Goal: Check status

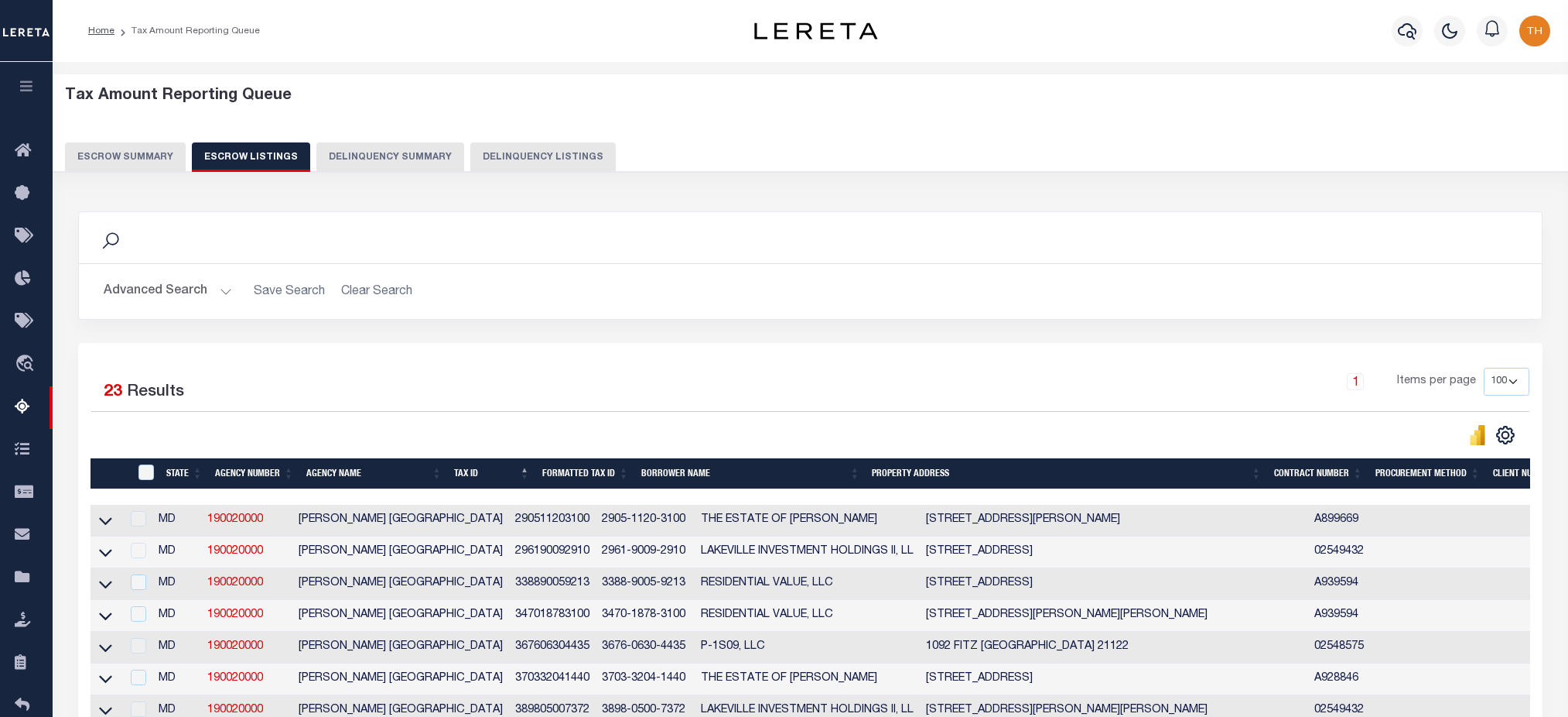
select select "100"
click at [25, 72] on button "button" at bounding box center [26, 88] width 53 height 53
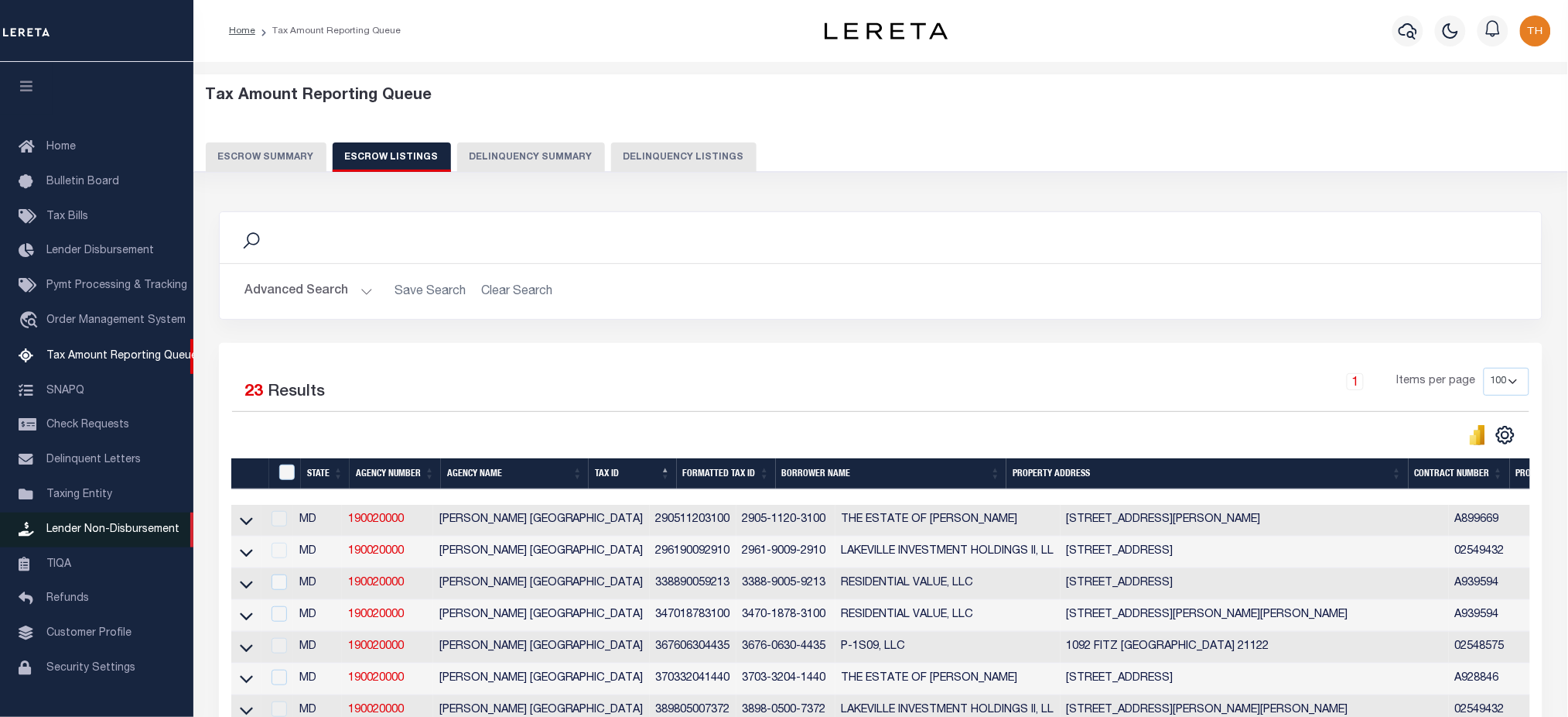
click at [100, 522] on link "Lender Non-Disbursement" at bounding box center [96, 530] width 194 height 35
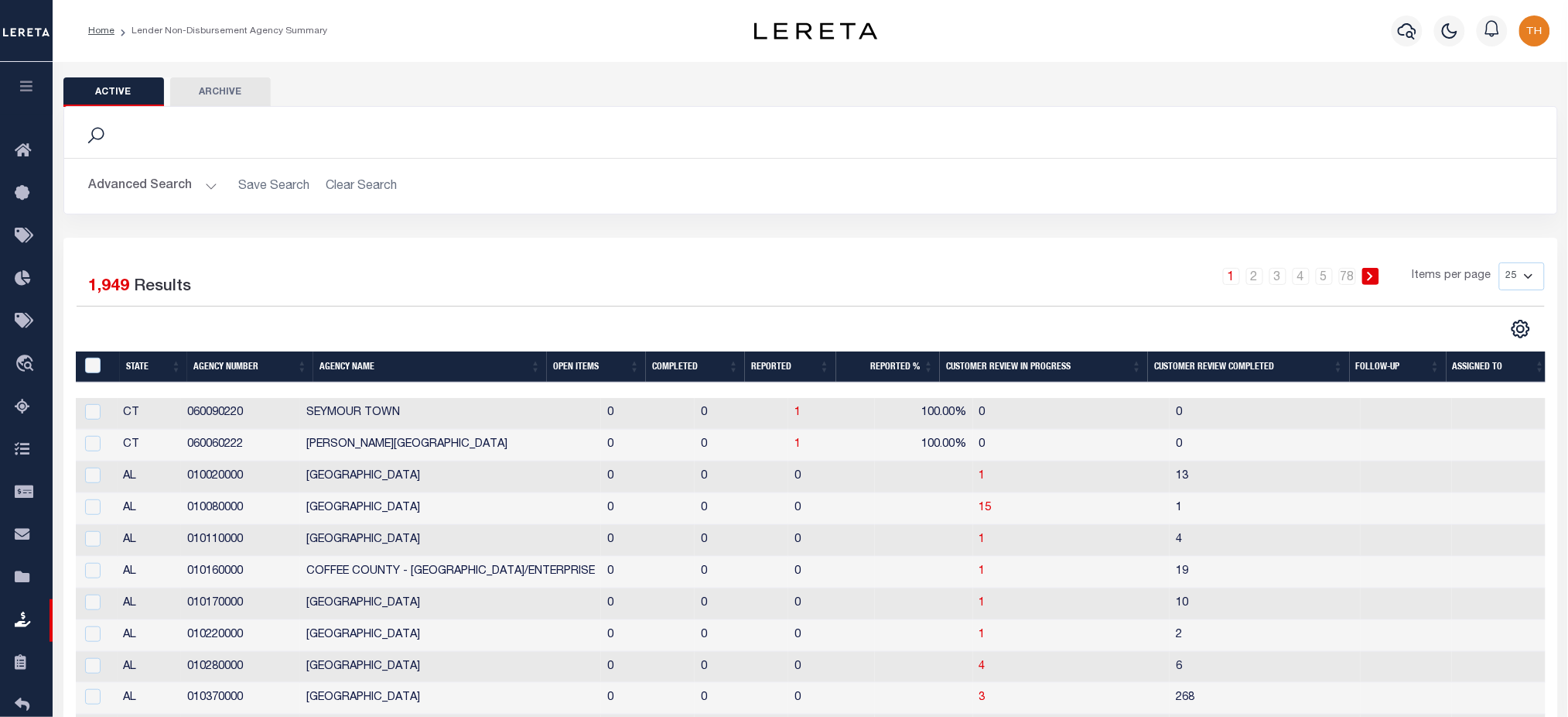
click at [555, 370] on th "Open Items" at bounding box center [597, 367] width 99 height 32
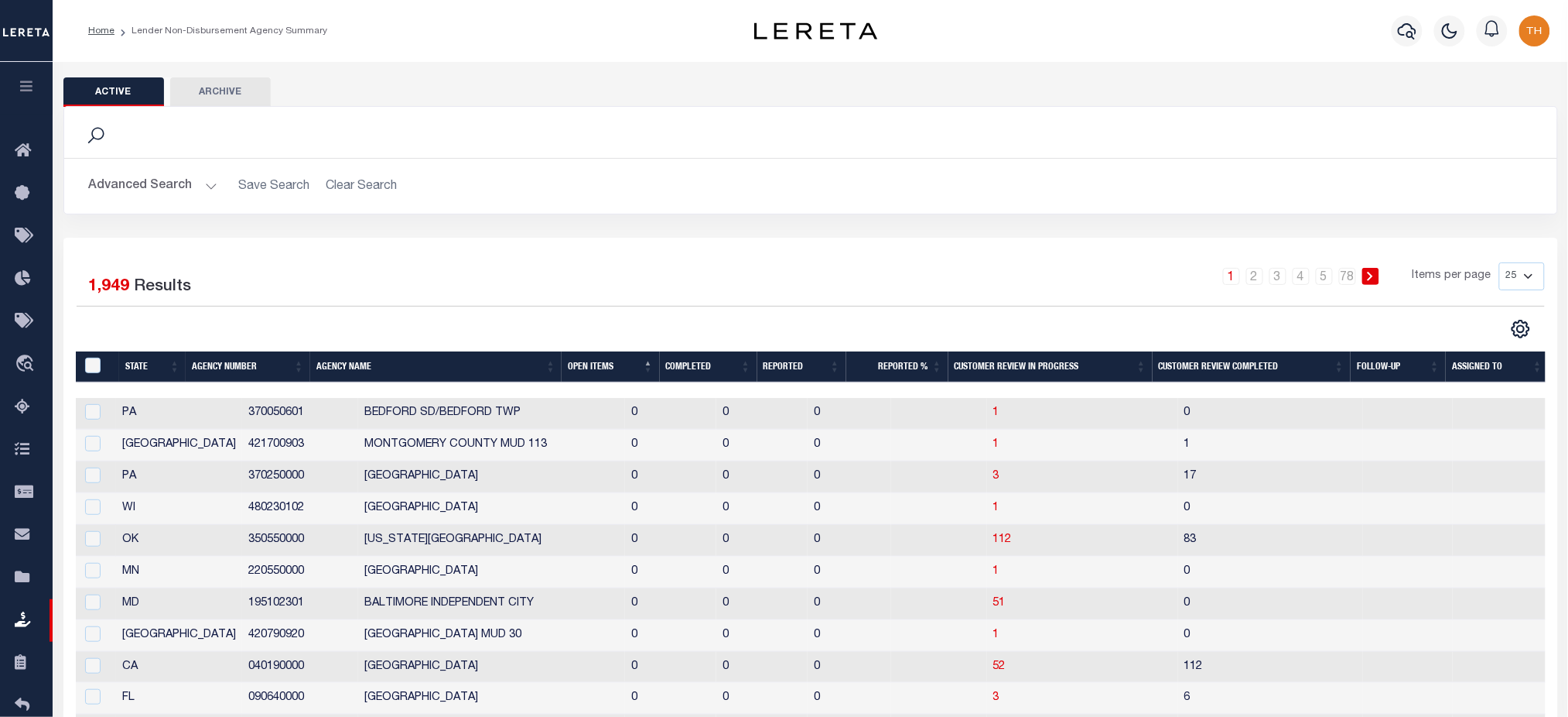
click at [603, 358] on th "Open Items" at bounding box center [610, 367] width 97 height 32
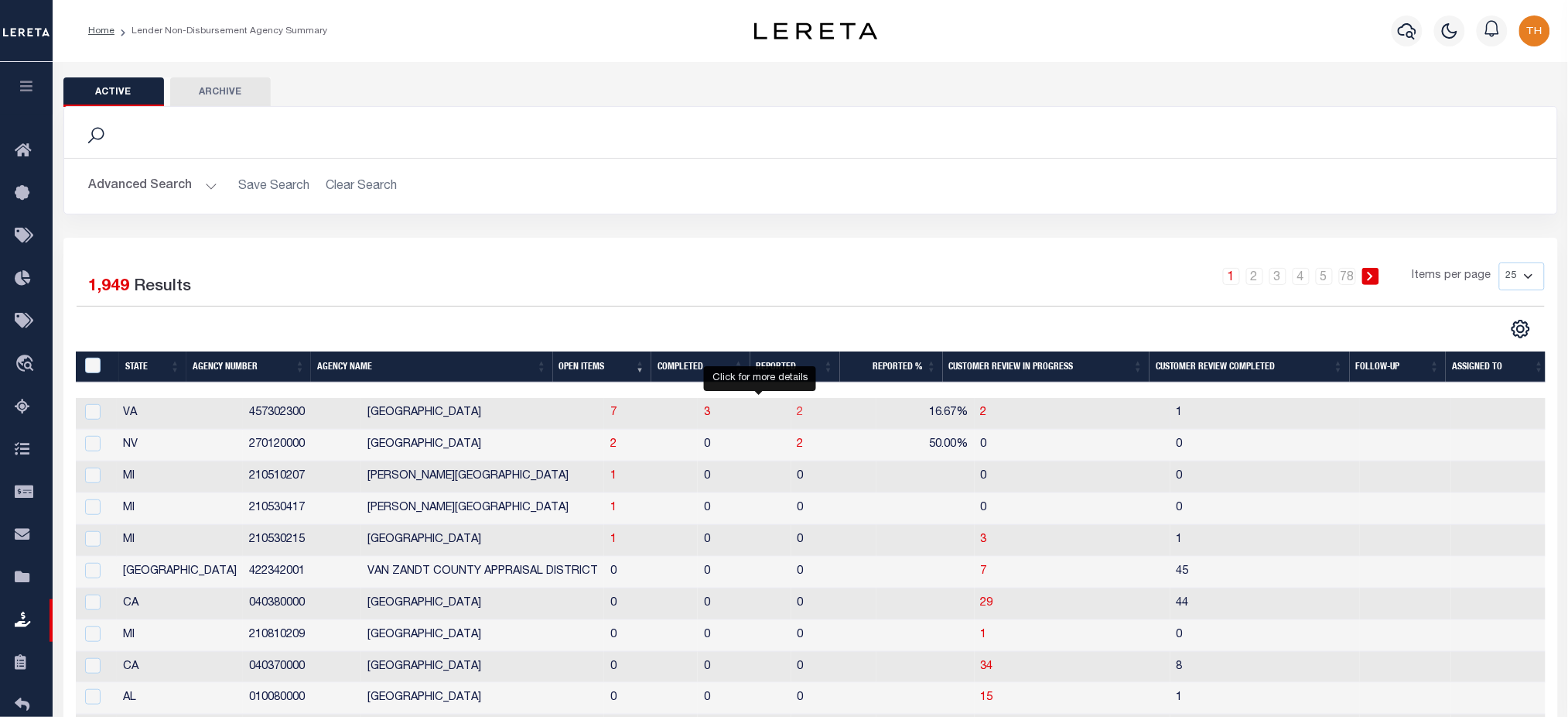
click at [798, 410] on span "2" at bounding box center [800, 412] width 6 height 11
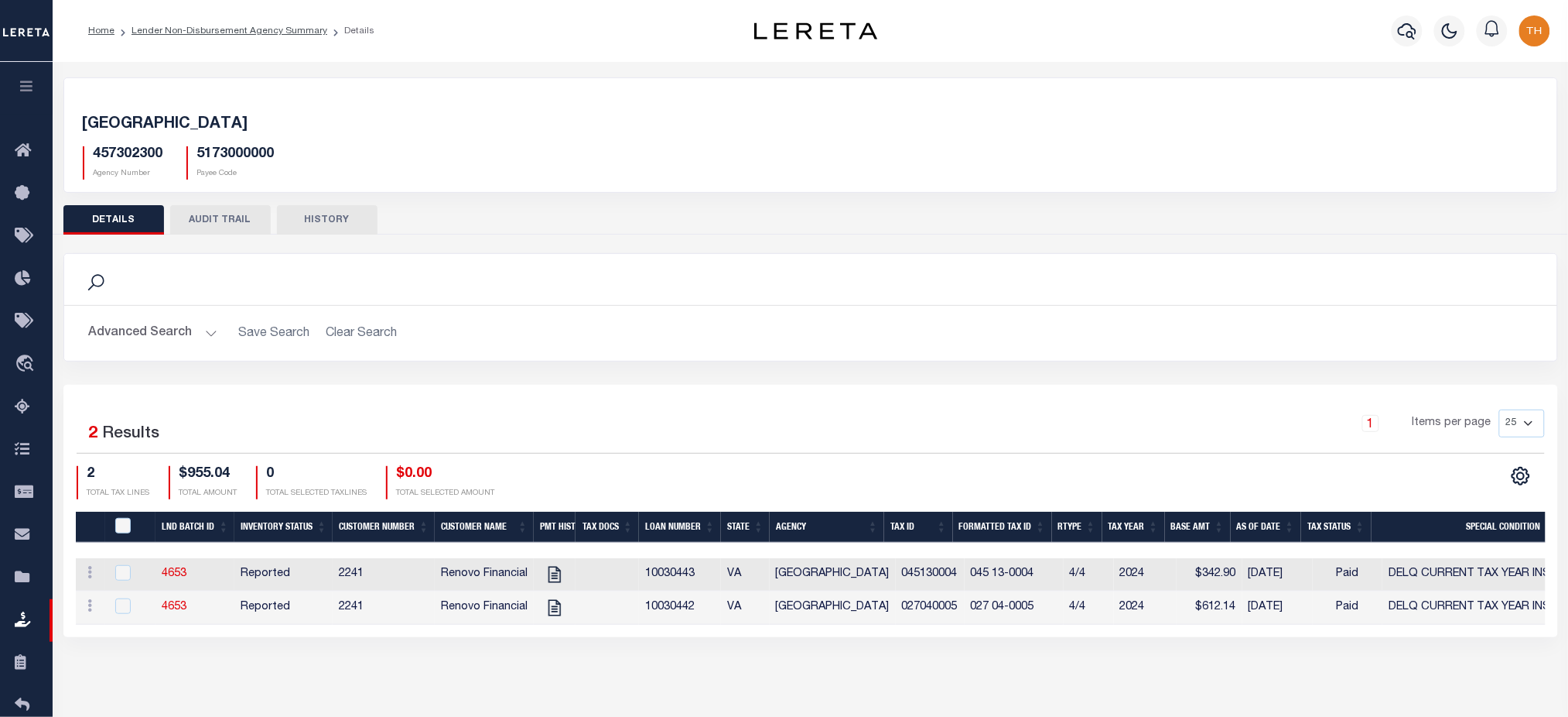
click at [223, 217] on button "AUDIT TRAIL" at bounding box center [220, 220] width 101 height 29
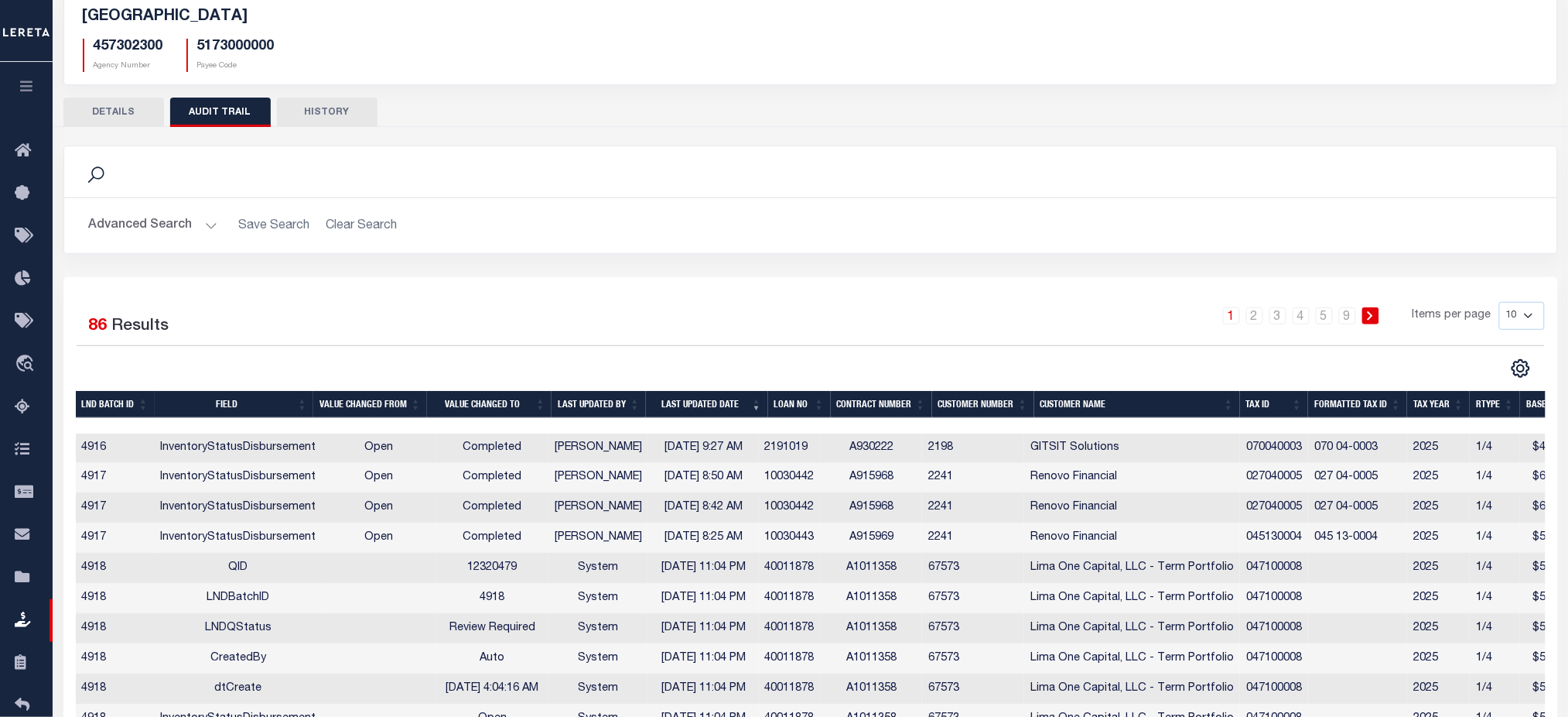
scroll to position [195, 0]
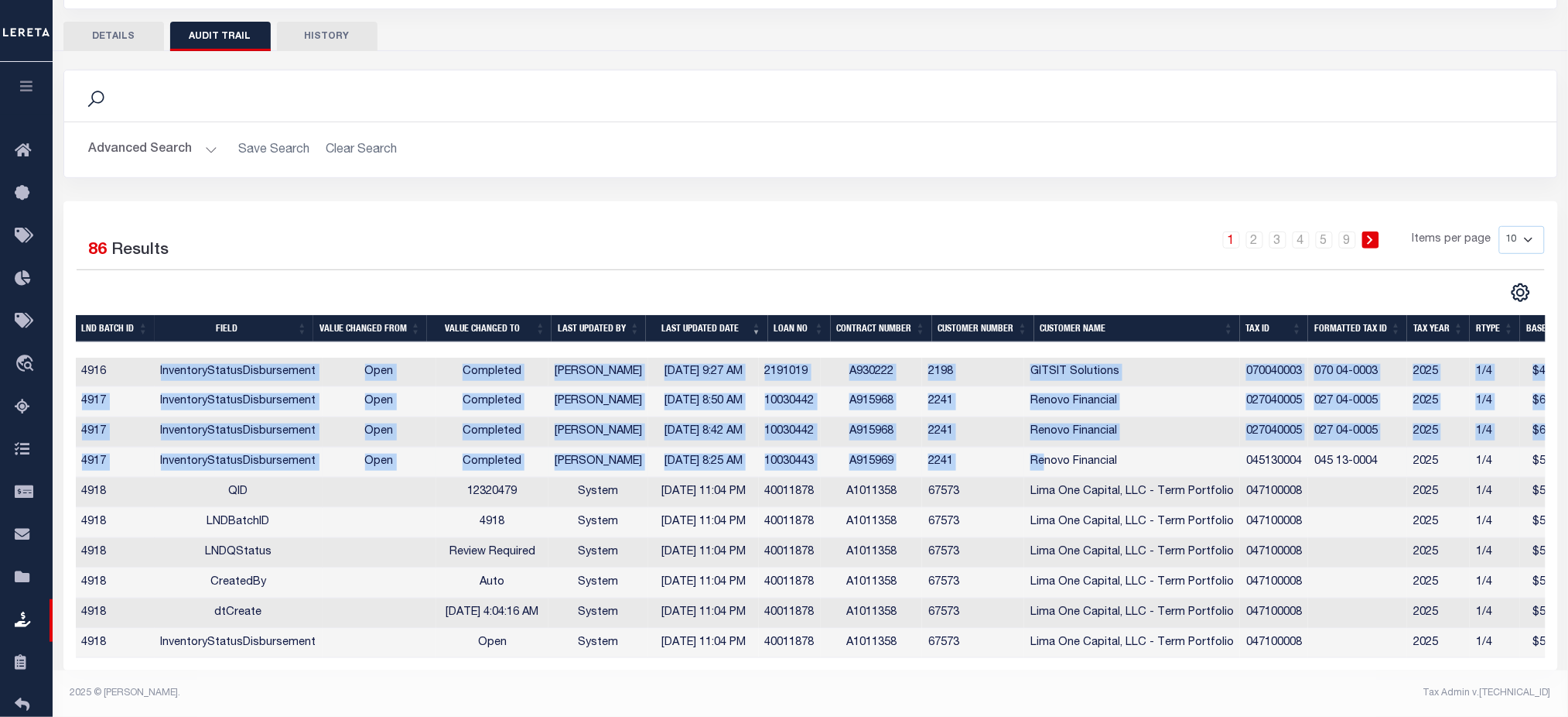
drag, startPoint x: 159, startPoint y: 363, endPoint x: 1054, endPoint y: 451, distance: 899.3
click at [1054, 451] on tbody "4916 InventoryStatusDisbursement Open Completed Hudson, Juliet 09/16/2025 9:27 …" at bounding box center [831, 507] width 1511 height 301
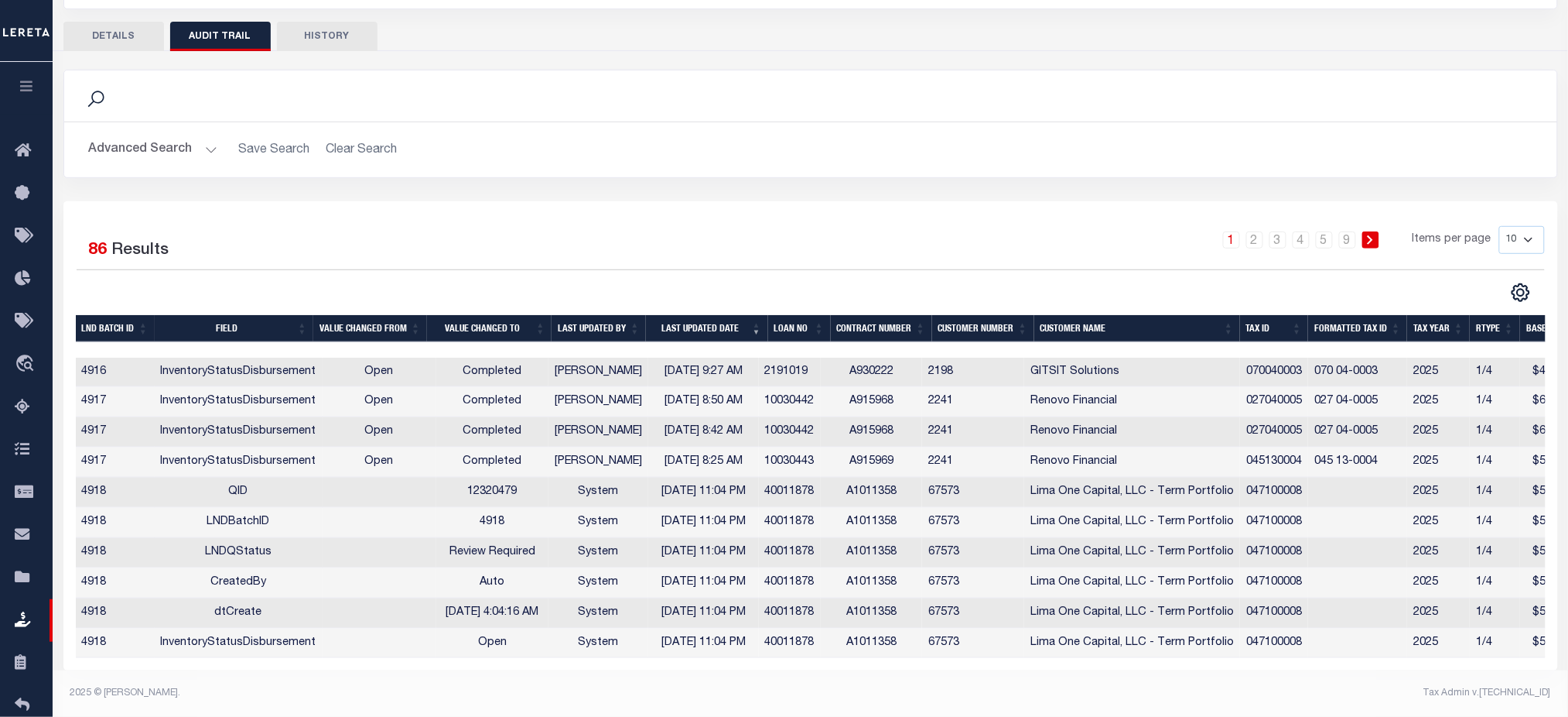
click at [1148, 670] on footer "2025 © LERETA. Tax Admin v.1.0.0.1" at bounding box center [810, 693] width 1515 height 46
click at [428, 260] on div "Selected 86 Results 1 2 3 4 5 … 9 Items per page 10 25 50 100" at bounding box center [810, 263] width 1493 height 76
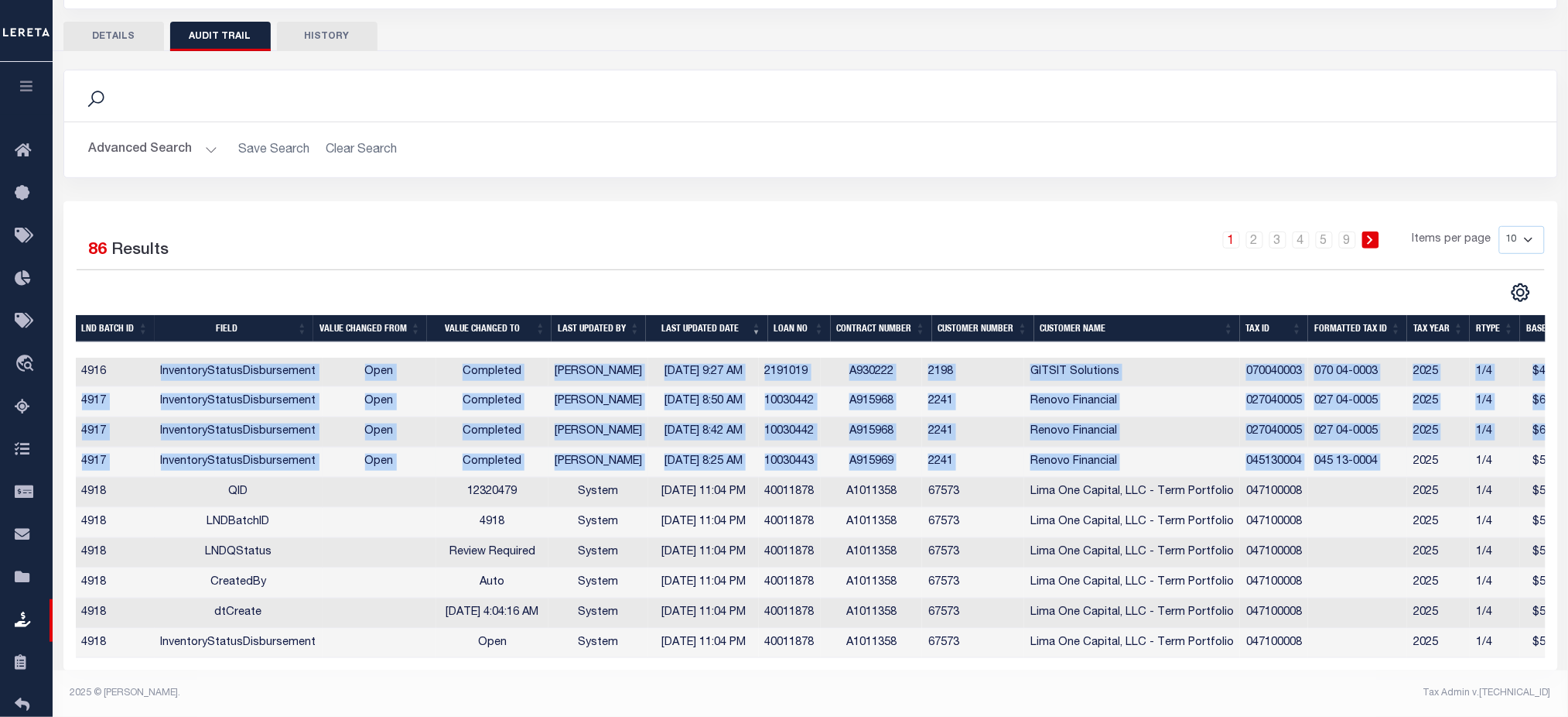
drag, startPoint x: 157, startPoint y: 363, endPoint x: 1412, endPoint y: 457, distance: 1258.5
click at [1412, 457] on tbody "4916 InventoryStatusDisbursement Open Completed Hudson, Juliet 09/16/2025 9:27 …" at bounding box center [831, 507] width 1511 height 301
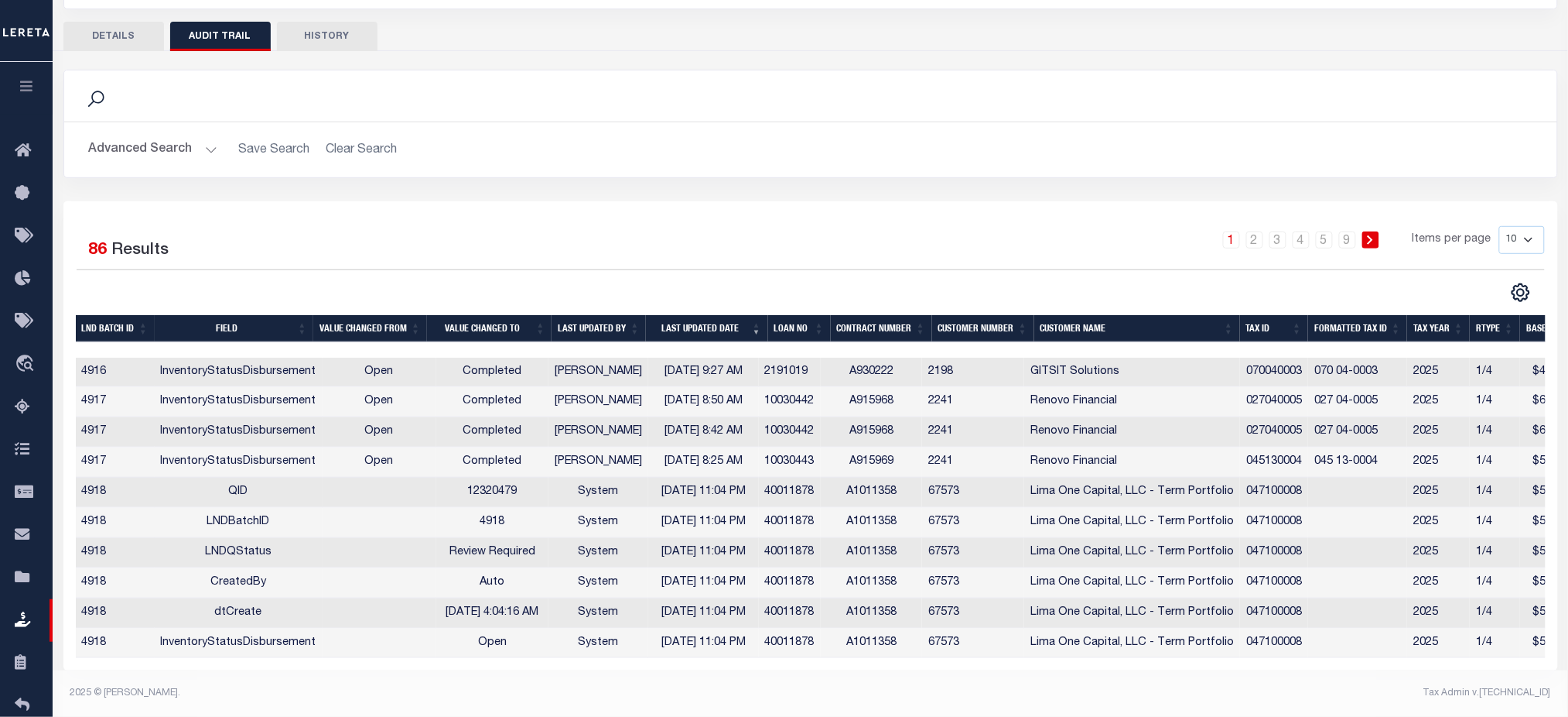
click at [484, 688] on div "2025 © [PERSON_NAME]." at bounding box center [434, 693] width 752 height 14
drag, startPoint x: 159, startPoint y: 364, endPoint x: 527, endPoint y: 364, distance: 368.0
click at [527, 364] on tr "4916 InventoryStatusDisbursement Open Completed Hudson, Juliet 09/16/2025 9:27 …" at bounding box center [831, 372] width 1511 height 30
click at [11, 92] on button "button" at bounding box center [26, 88] width 53 height 53
